Goal: Task Accomplishment & Management: Manage account settings

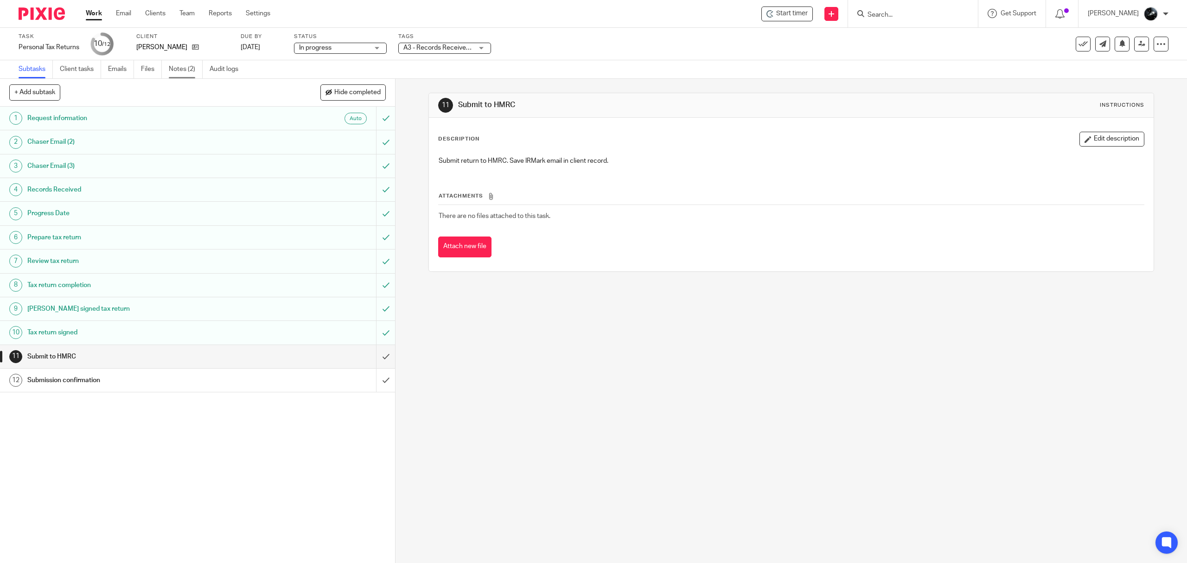
drag, startPoint x: 0, startPoint y: 0, endPoint x: 173, endPoint y: 62, distance: 183.8
click at [173, 62] on link "Notes (2)" at bounding box center [186, 69] width 34 height 18
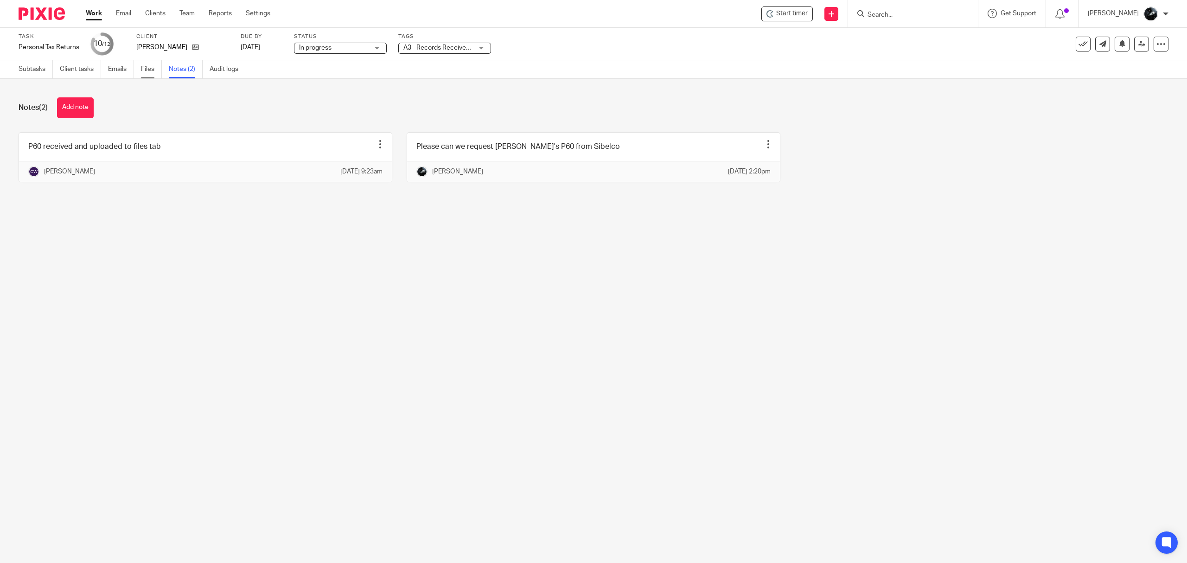
click at [154, 69] on link "Files" at bounding box center [151, 69] width 21 height 18
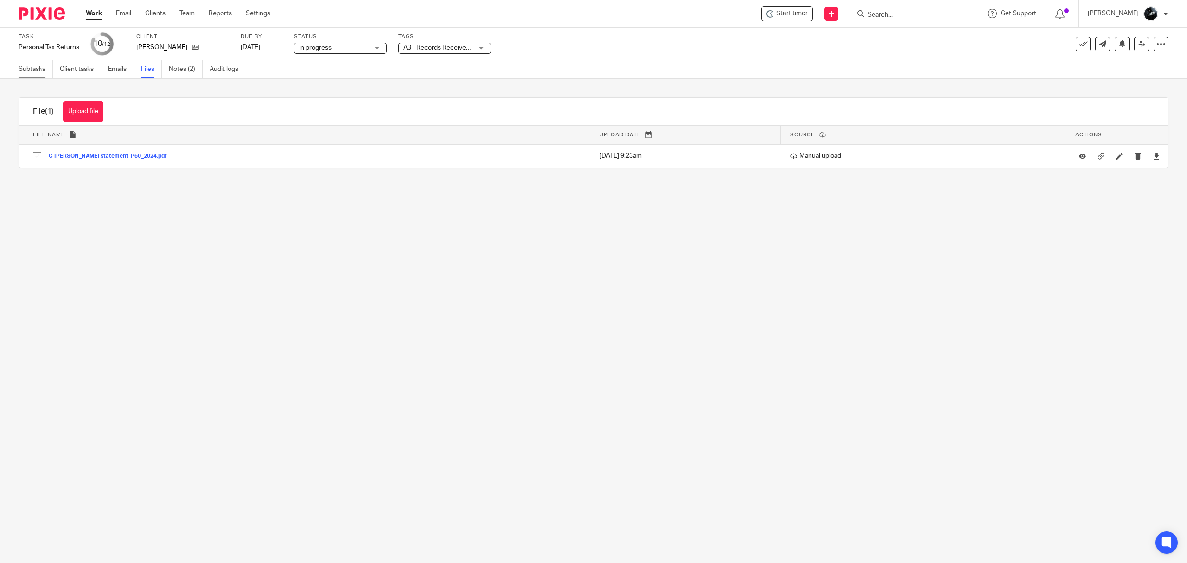
click at [31, 69] on link "Subtasks" at bounding box center [36, 69] width 34 height 18
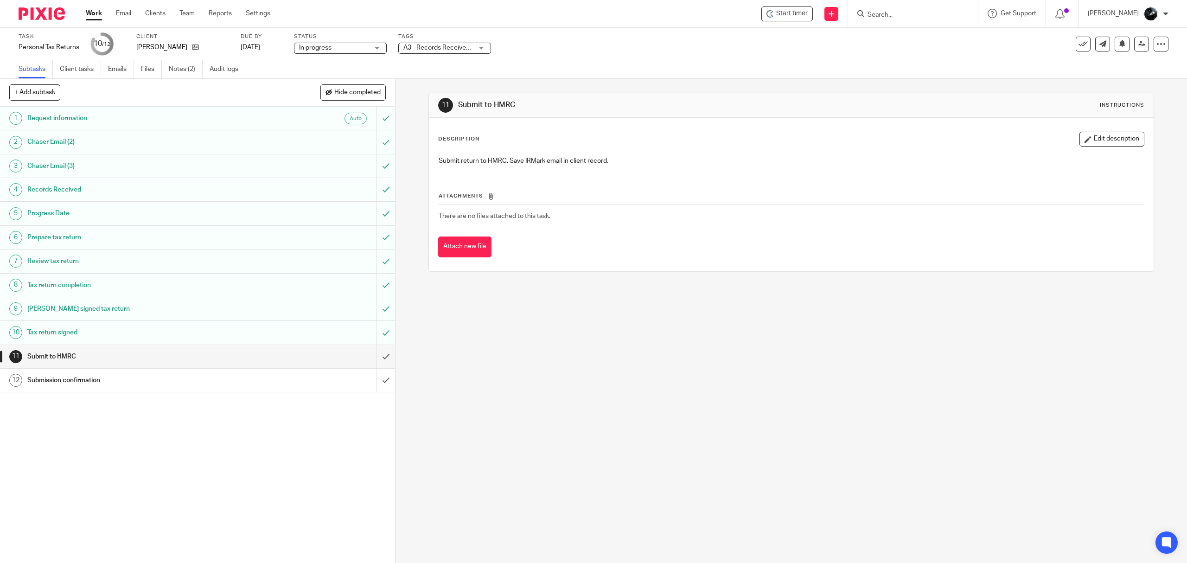
click at [47, 27] on div "Work Email Clients Team Reports Settings Work Email Clients Team Reports Settin…" at bounding box center [593, 14] width 1187 height 28
click at [52, 17] on img at bounding box center [42, 13] width 46 height 13
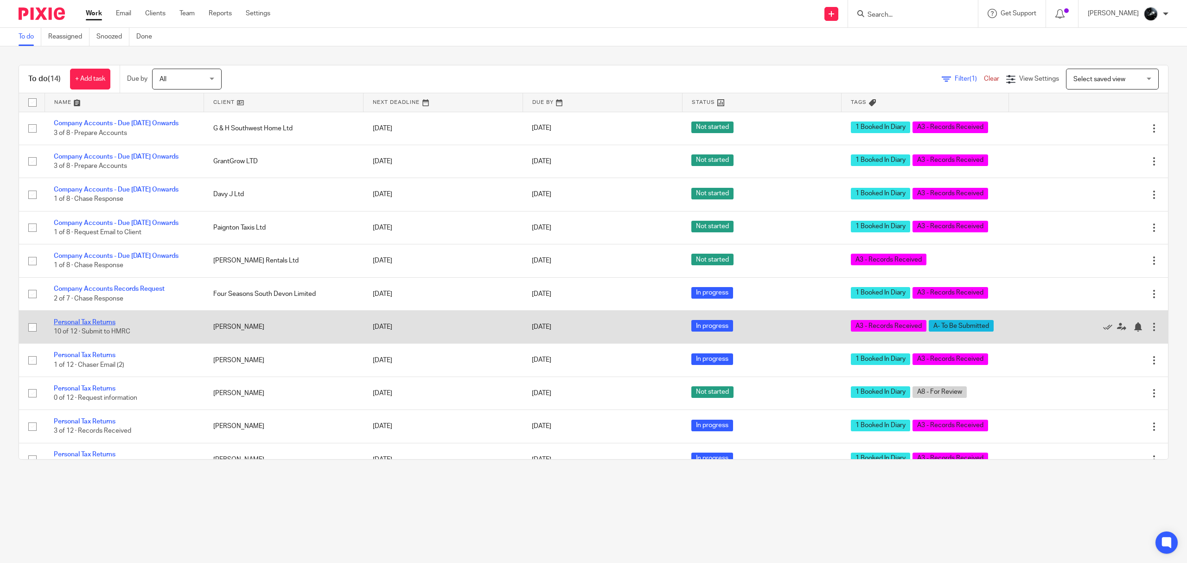
click at [84, 326] on link "Personal Tax Returns" at bounding box center [85, 322] width 62 height 6
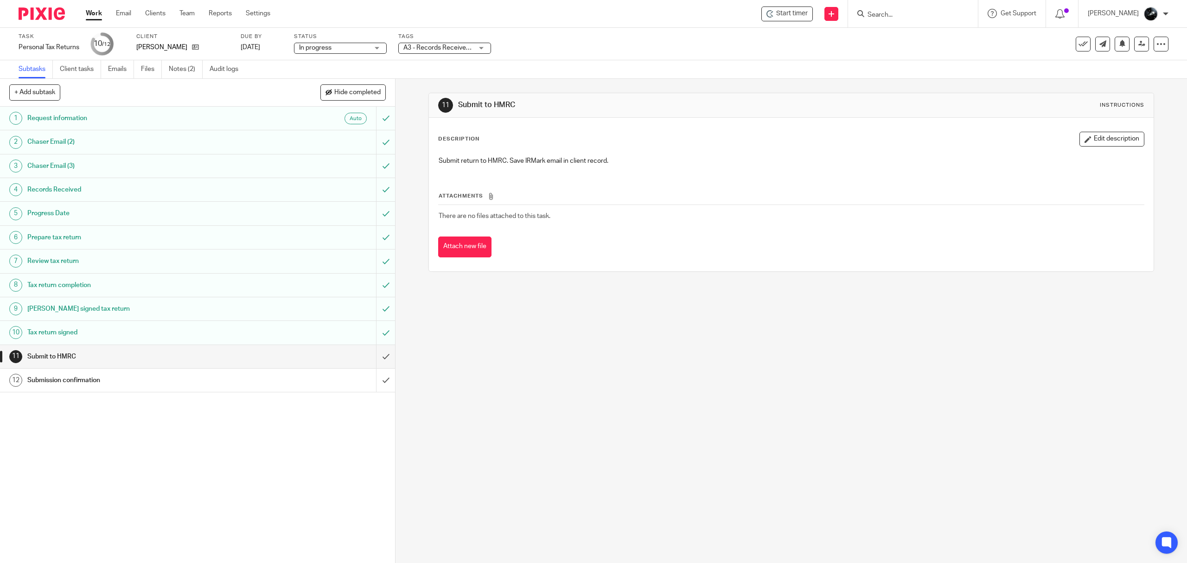
click at [442, 45] on span "A3 - Records Received + 1" at bounding box center [441, 48] width 77 height 6
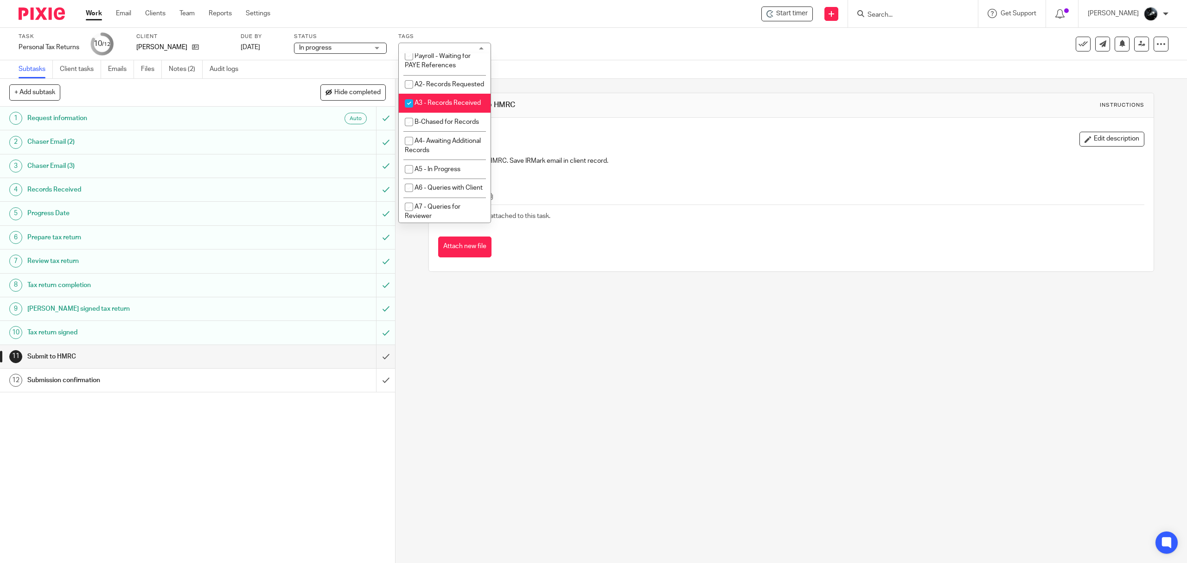
click at [434, 106] on span "A3 - Records Received" at bounding box center [448, 103] width 66 height 6
checkbox input "false"
click at [829, 65] on div "Subtasks Client tasks Emails Files Notes (2) Audit logs" at bounding box center [593, 69] width 1187 height 19
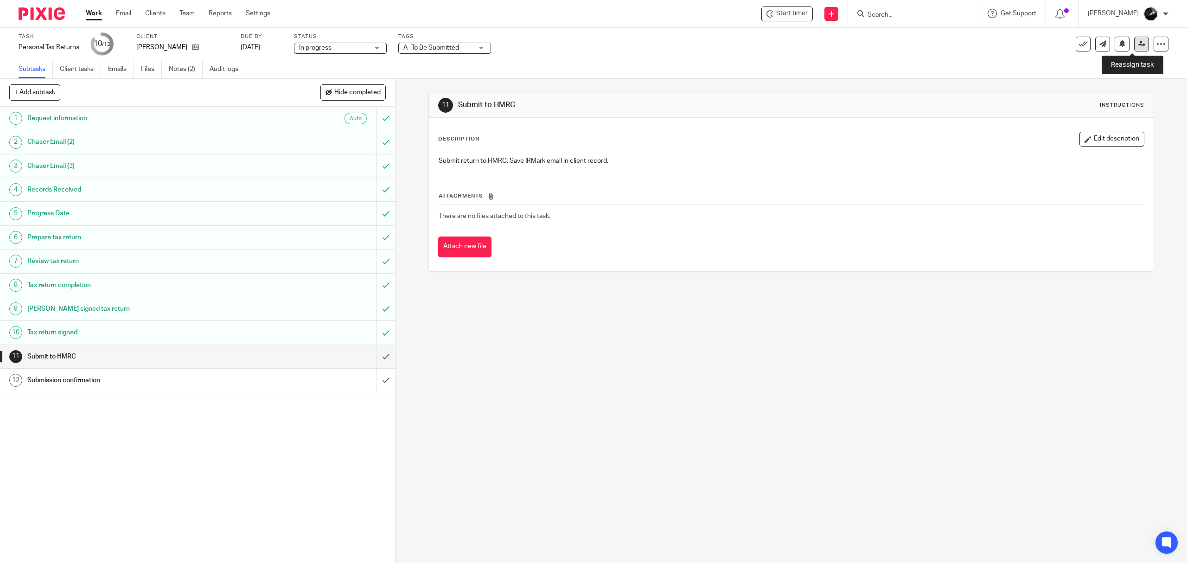
click at [1134, 43] on link at bounding box center [1141, 44] width 15 height 15
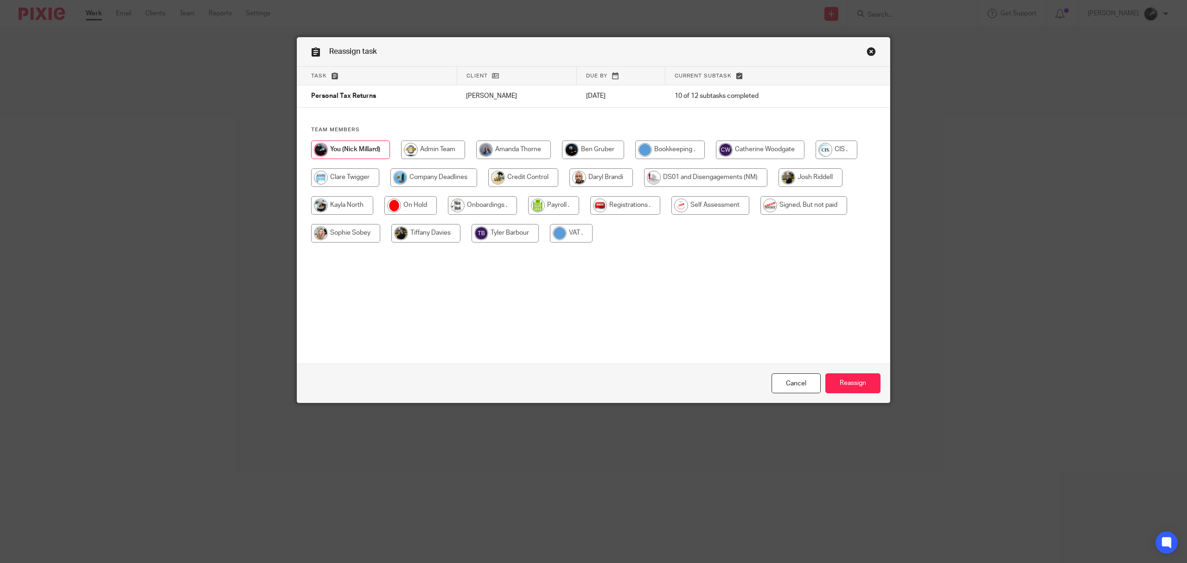
click at [802, 211] on input "radio" at bounding box center [803, 205] width 87 height 19
radio input "true"
click at [859, 381] on input "Reassign" at bounding box center [852, 383] width 55 height 20
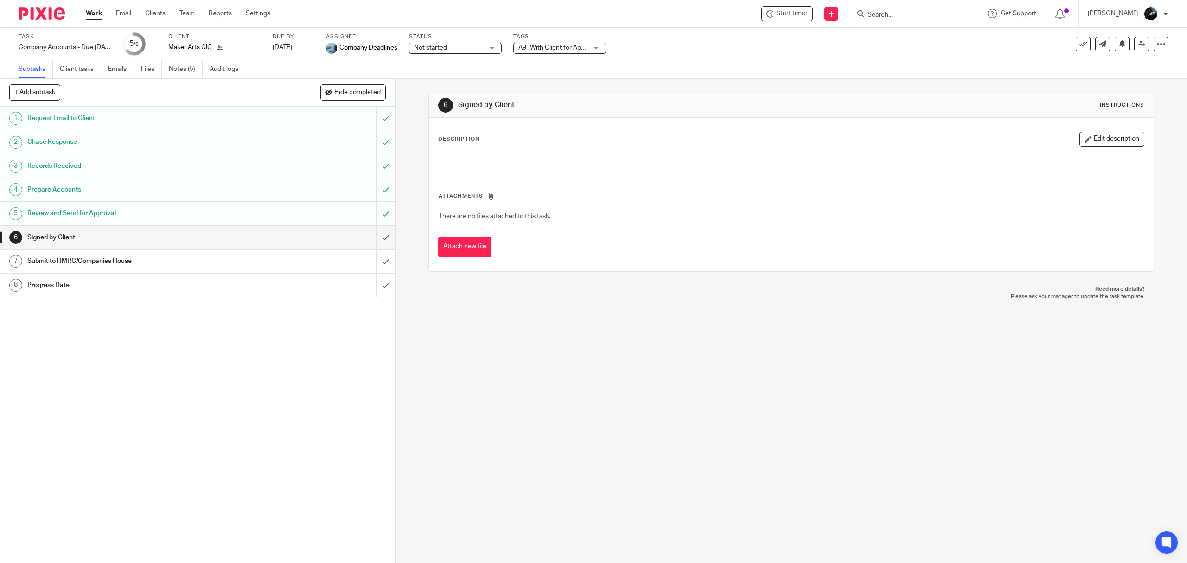
click at [41, 18] on img at bounding box center [42, 13] width 46 height 13
